Goal: Leave review/rating: Share an evaluation or opinion about a product, service, or content

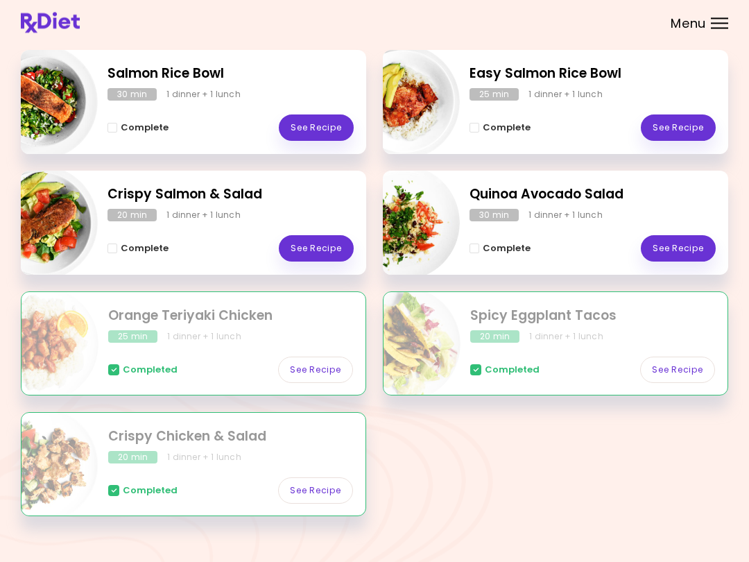
scroll to position [221, 0]
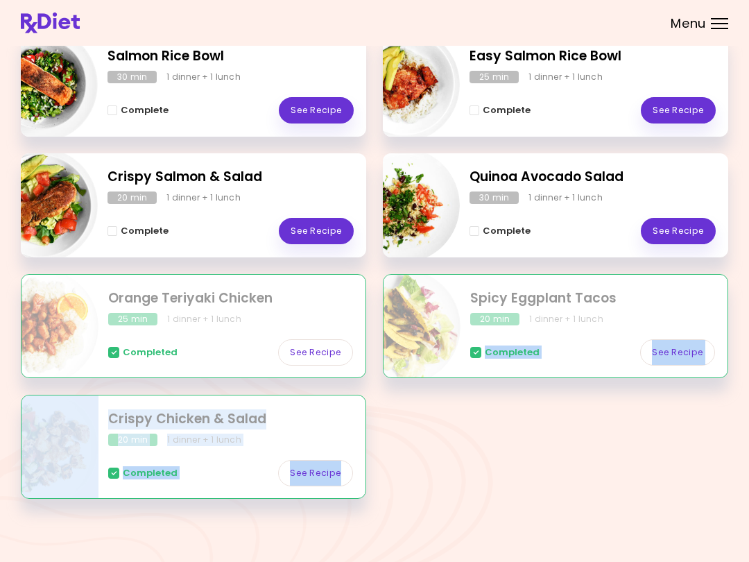
click at [561, 516] on div "Meal Plan [DATE] 0 breakfasts , 7 lunches & dinners 43 % completed See Grocerie…" at bounding box center [374, 171] width 749 height 784
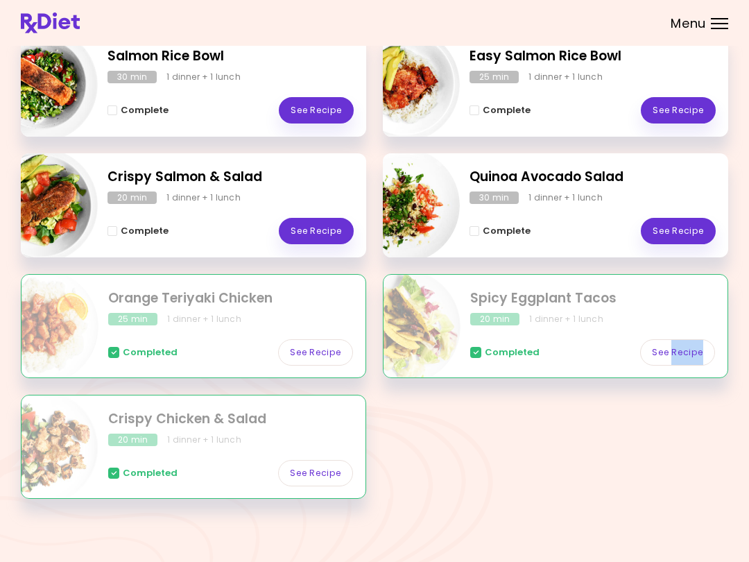
click at [322, 113] on link "See Recipe" at bounding box center [316, 110] width 75 height 26
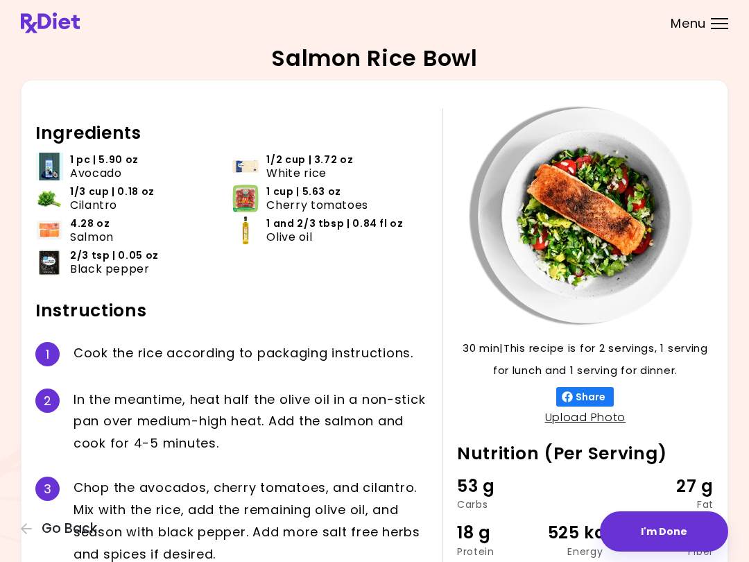
click at [450, 345] on div "30 min 30 min | This recipe is for 2 servings, 1 serving for lunch and 1 servin…" at bounding box center [577, 365] width 271 height 515
click at [459, 337] on p "30 min | This recipe is for 2 servings, 1 serving for lunch and 1 serving for d…" at bounding box center [585, 359] width 257 height 44
click at [460, 337] on p "30 min | This recipe is for 2 servings, 1 serving for lunch and 1 serving for d…" at bounding box center [585, 359] width 257 height 44
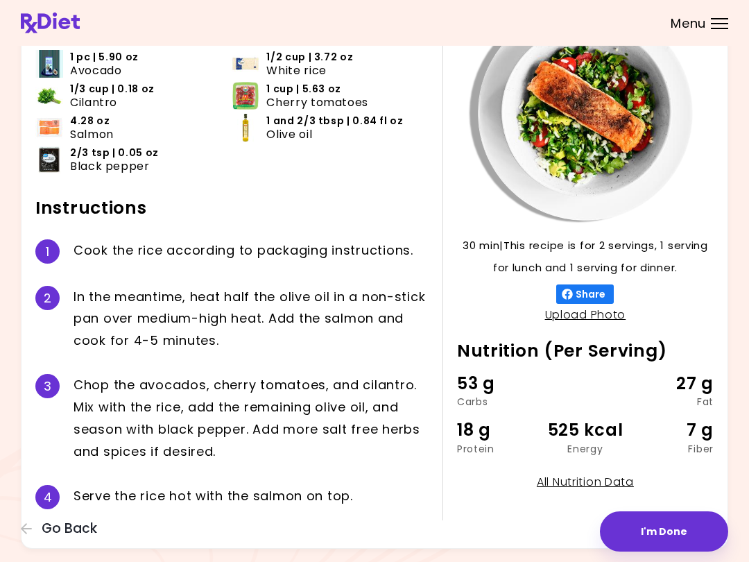
scroll to position [78, 0]
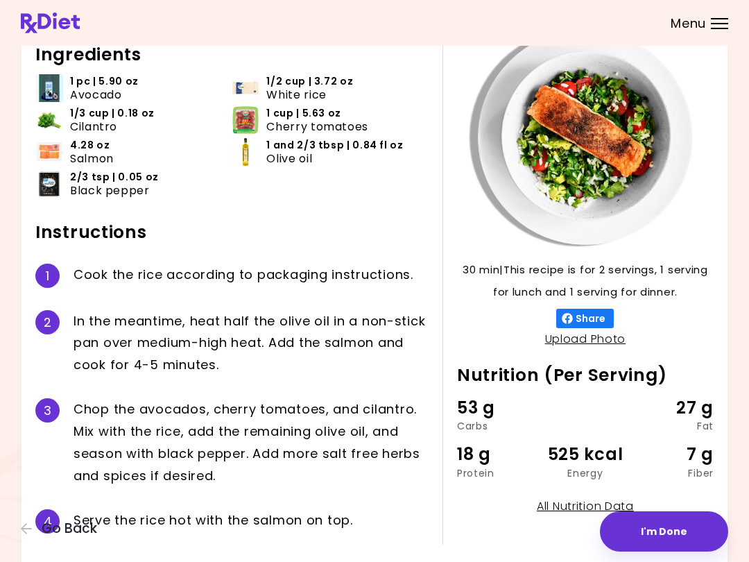
click at [480, 255] on div "30 min 30 min | This recipe is for 2 servings, 1 serving for lunch and 1 servin…" at bounding box center [577, 287] width 271 height 515
click at [485, 257] on div "30 min 30 min | This recipe is for 2 servings, 1 serving for lunch and 1 servin…" at bounding box center [577, 287] width 271 height 515
click at [561, 537] on button "I'm Done" at bounding box center [664, 531] width 128 height 40
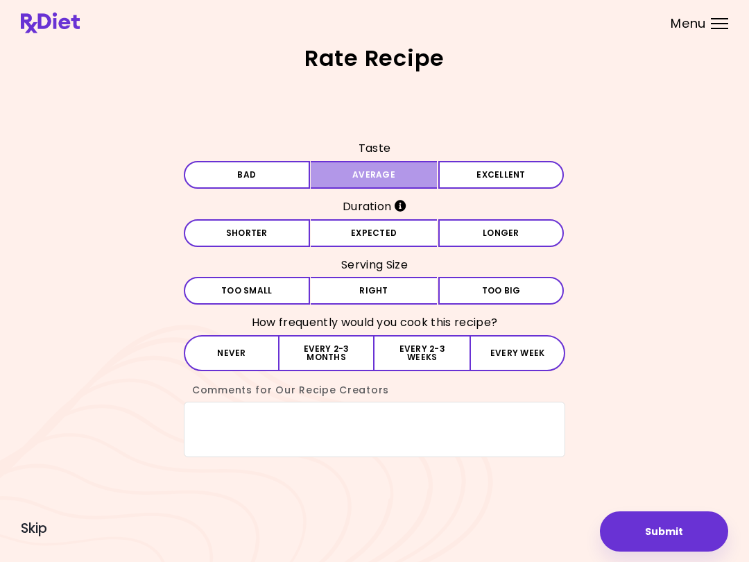
click at [389, 184] on button "Average" at bounding box center [374, 175] width 126 height 28
click at [401, 241] on button "Expected" at bounding box center [374, 233] width 126 height 28
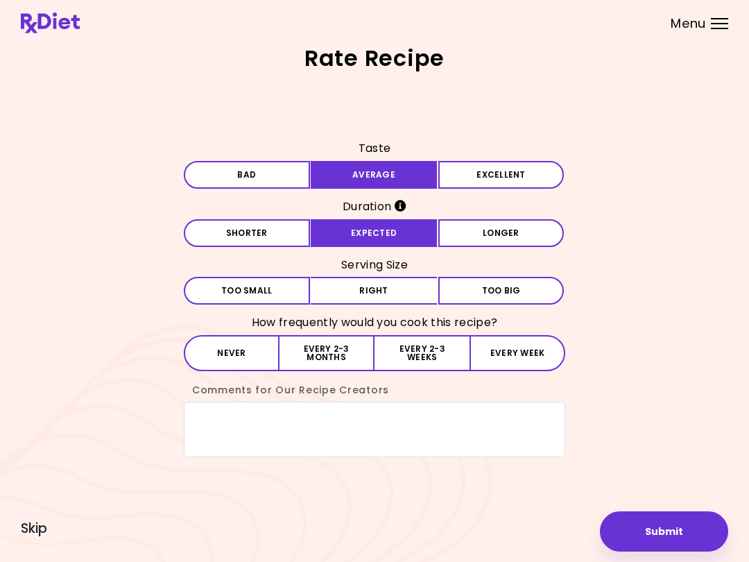
click at [379, 301] on button "Right" at bounding box center [374, 291] width 126 height 28
click at [561, 523] on button "Submit" at bounding box center [664, 531] width 128 height 40
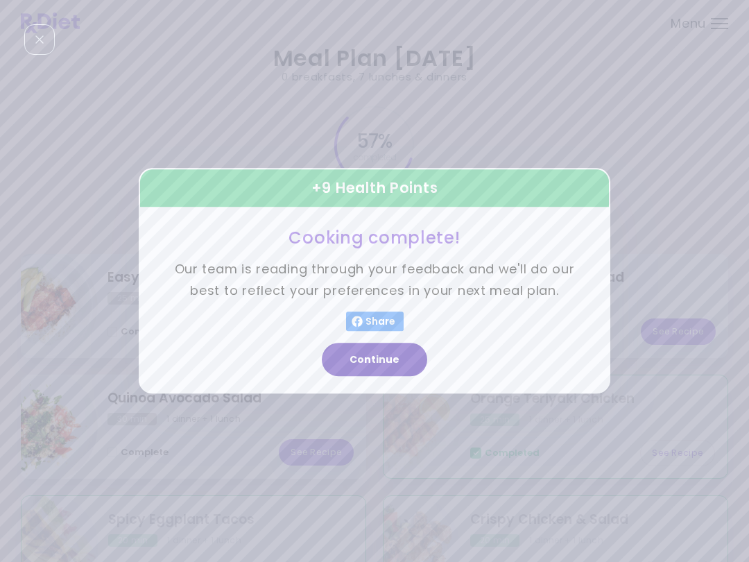
click at [388, 372] on button "Continue" at bounding box center [374, 359] width 105 height 33
